Goal: Check status: Check status

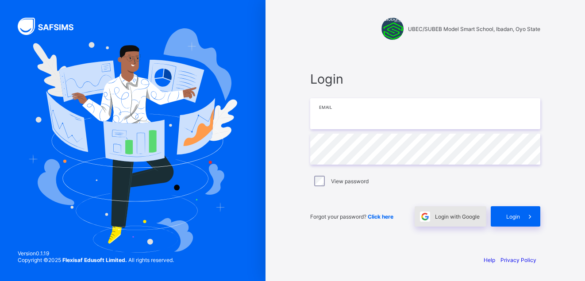
type input "**********"
click at [461, 213] on span "Login with Google" at bounding box center [457, 216] width 45 height 7
click at [447, 219] on span "Login with Google" at bounding box center [457, 216] width 45 height 7
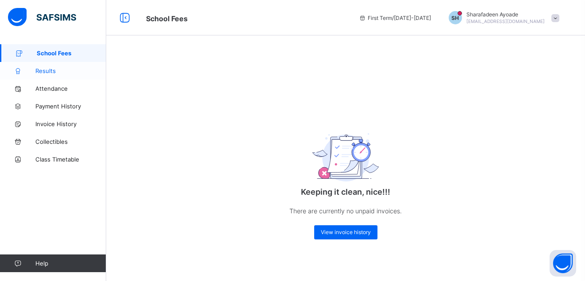
click at [48, 71] on span "Results" at bounding box center [70, 70] width 71 height 7
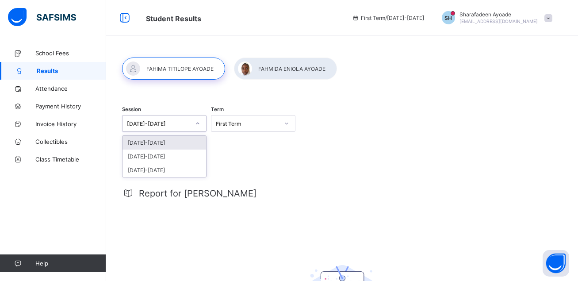
click at [198, 123] on icon at bounding box center [197, 123] width 5 height 9
click at [159, 155] on div "2024-2025" at bounding box center [165, 157] width 84 height 14
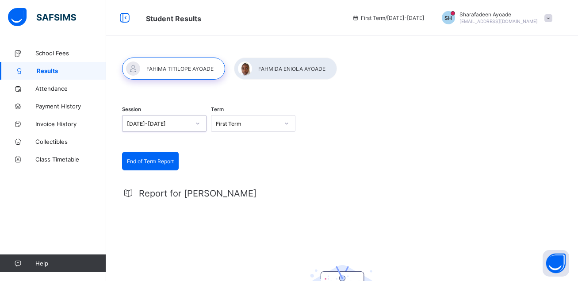
click at [289, 122] on icon at bounding box center [286, 123] width 5 height 9
click at [235, 169] on div "Third Term" at bounding box center [253, 170] width 84 height 14
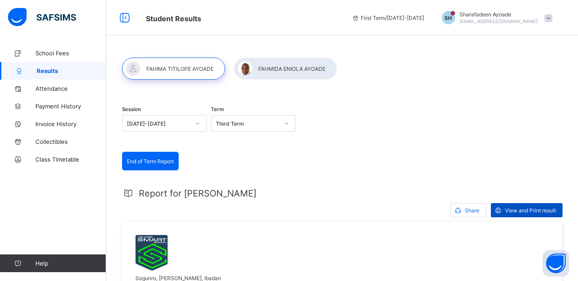
click at [525, 209] on span "View and Print result" at bounding box center [530, 210] width 51 height 7
click at [285, 69] on div at bounding box center [285, 69] width 103 height 22
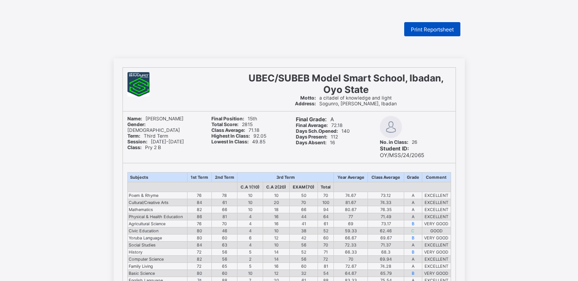
click at [438, 28] on span "Print Reportsheet" at bounding box center [432, 29] width 43 height 7
click at [432, 31] on span "Print Reportsheet" at bounding box center [432, 29] width 43 height 7
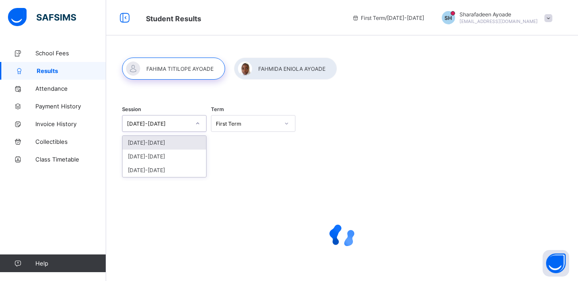
click at [198, 123] on icon at bounding box center [197, 124] width 3 height 2
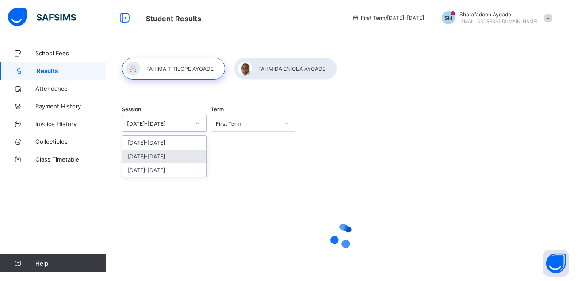
click at [168, 156] on div "[DATE]-[DATE]" at bounding box center [165, 157] width 84 height 14
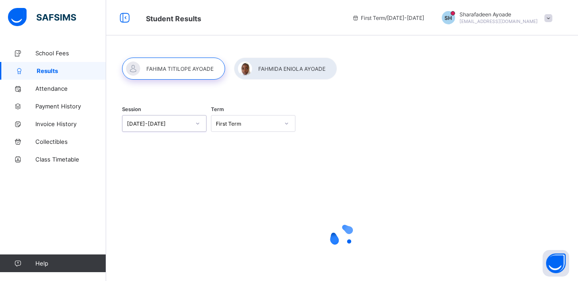
click at [288, 122] on icon at bounding box center [286, 123] width 5 height 9
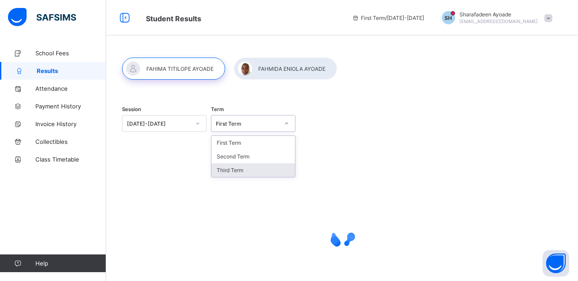
click at [244, 171] on div "Third Term" at bounding box center [253, 170] width 84 height 14
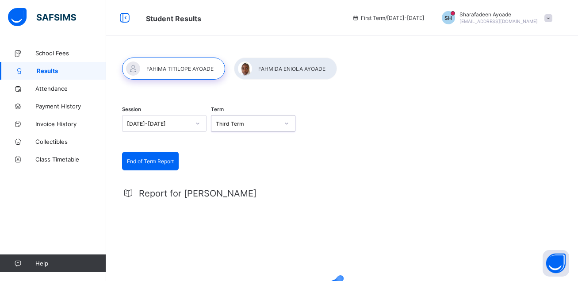
click at [282, 70] on div at bounding box center [285, 69] width 103 height 22
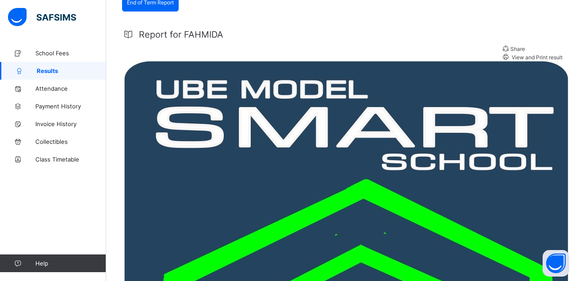
scroll to position [152, 0]
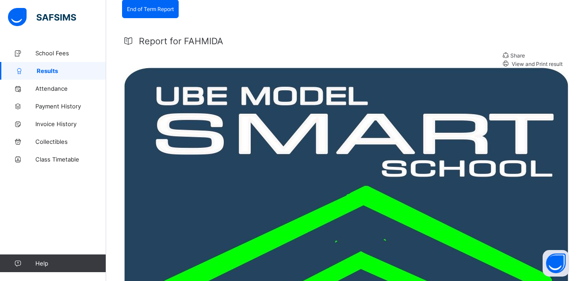
click at [543, 61] on span "View and Print result" at bounding box center [537, 64] width 52 height 7
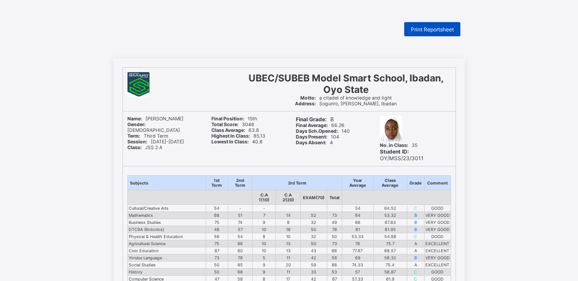
click at [443, 31] on span "Print Reportsheet" at bounding box center [432, 29] width 43 height 7
click at [430, 30] on span "Print Reportsheet" at bounding box center [432, 29] width 43 height 7
